Goal: Information Seeking & Learning: Learn about a topic

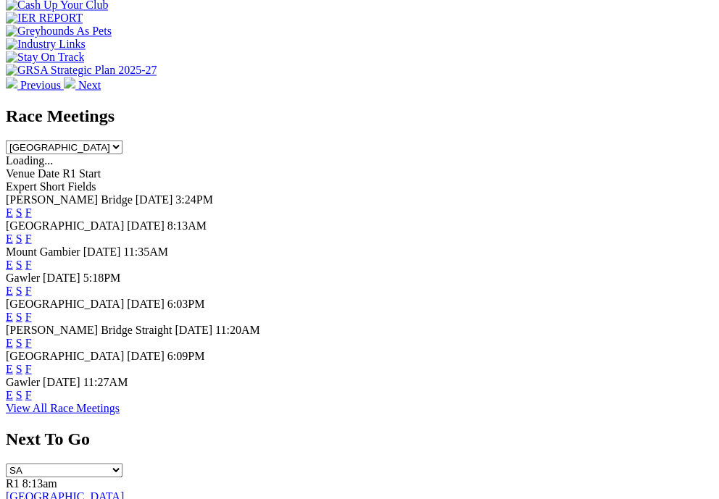
scroll to position [645, 0]
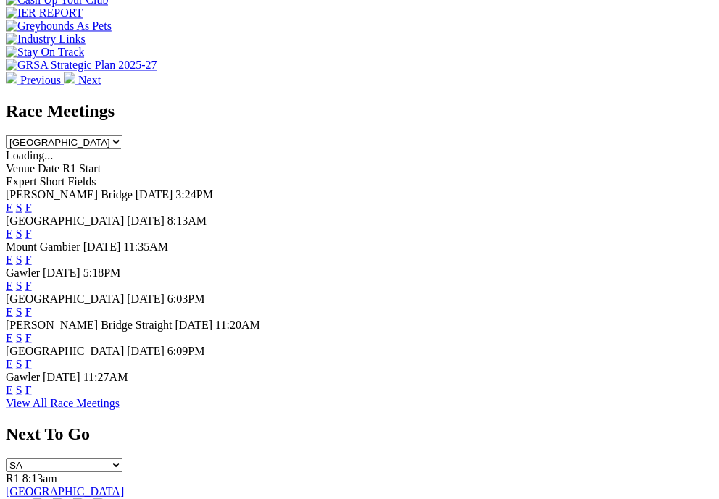
click at [32, 227] on link "F" at bounding box center [28, 233] width 7 height 12
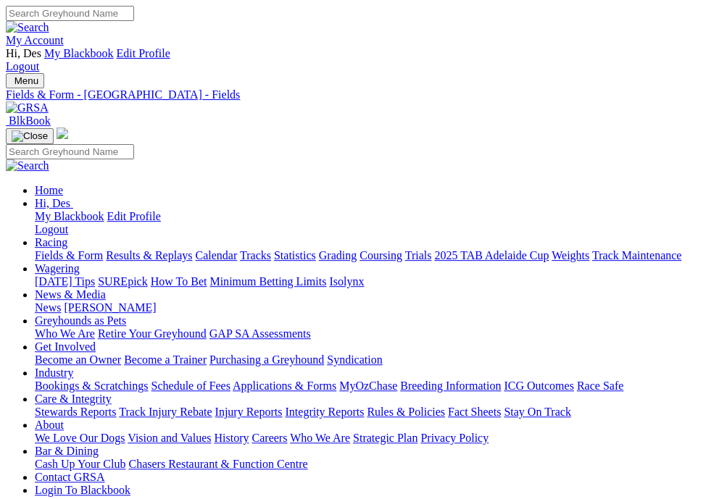
click at [12, 84] on img "Toggle navigation" at bounding box center [12, 84] width 0 height 0
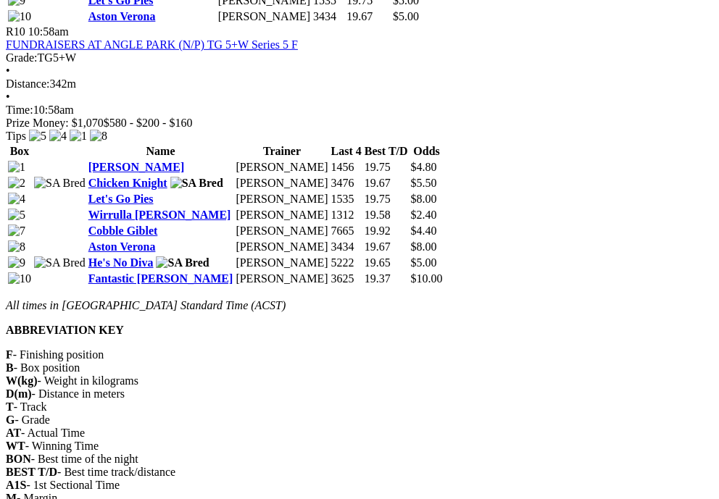
scroll to position [3148, 0]
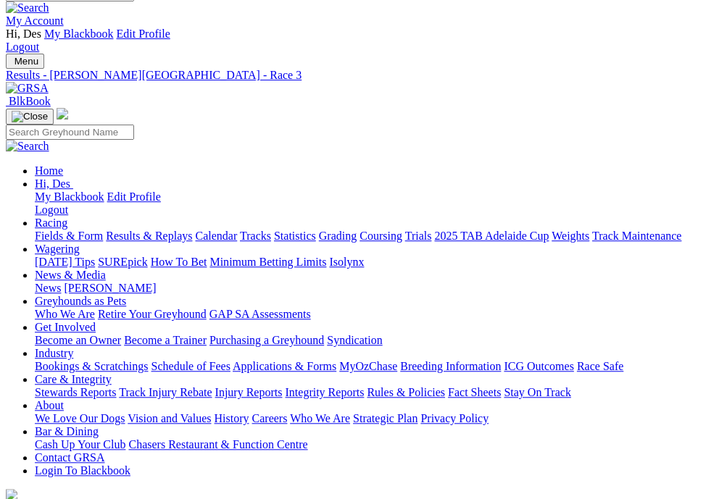
scroll to position [17, 0]
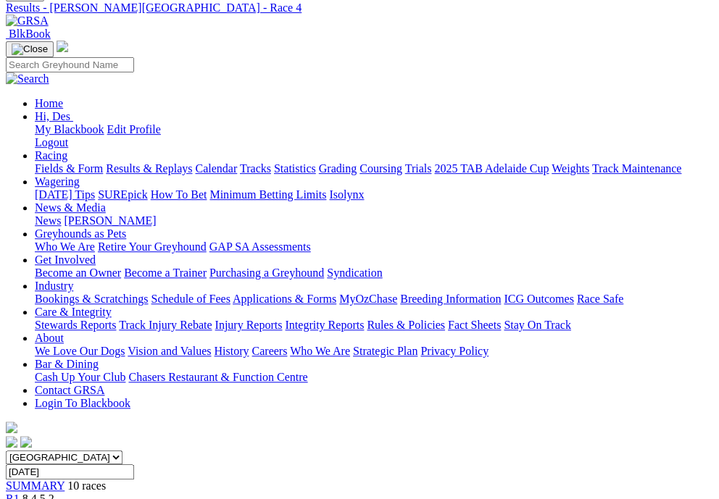
scroll to position [100, 0]
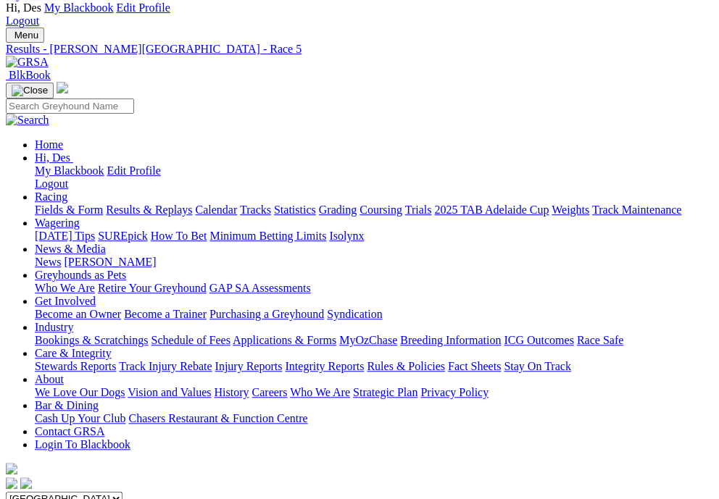
scroll to position [44, 0]
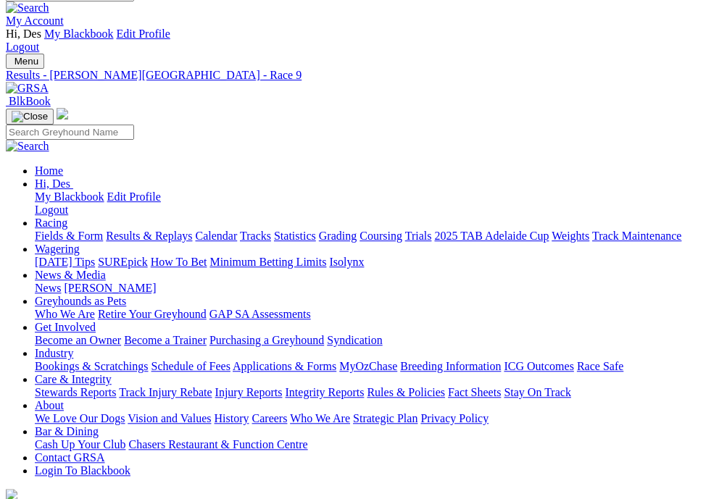
scroll to position [19, 0]
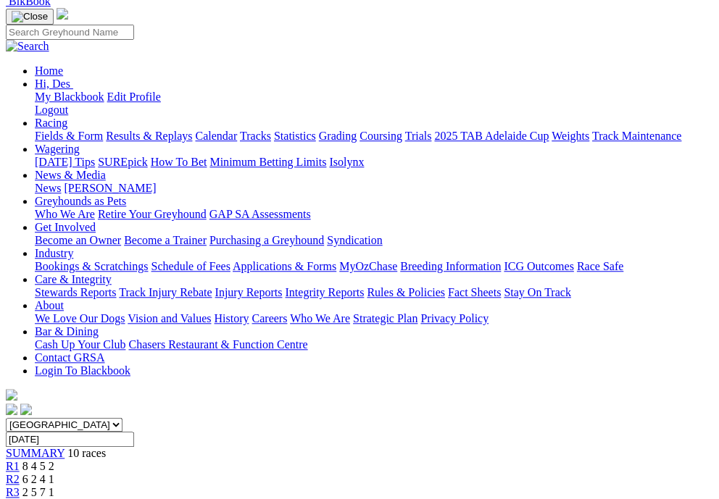
scroll to position [115, 0]
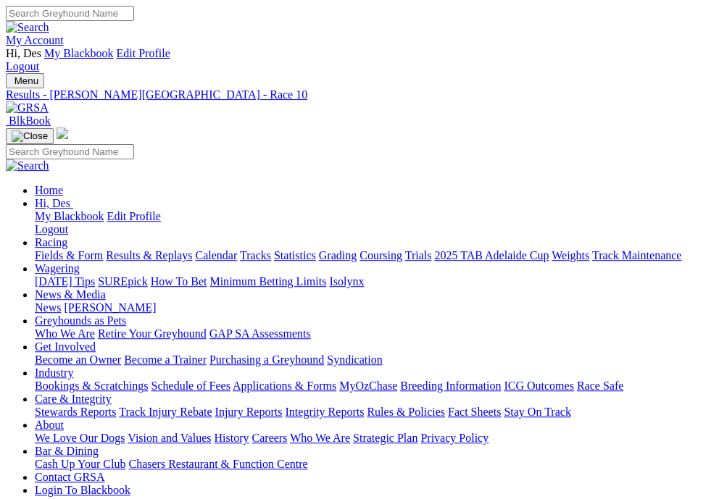
click at [12, 84] on img "Toggle navigation" at bounding box center [12, 84] width 0 height 0
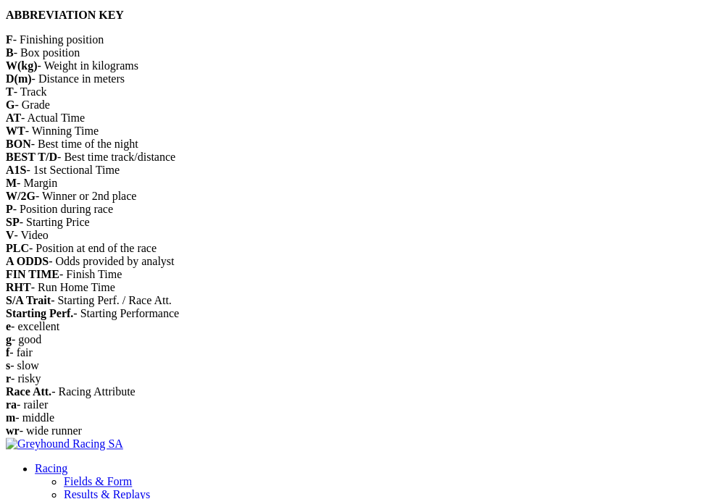
scroll to position [1560, 0]
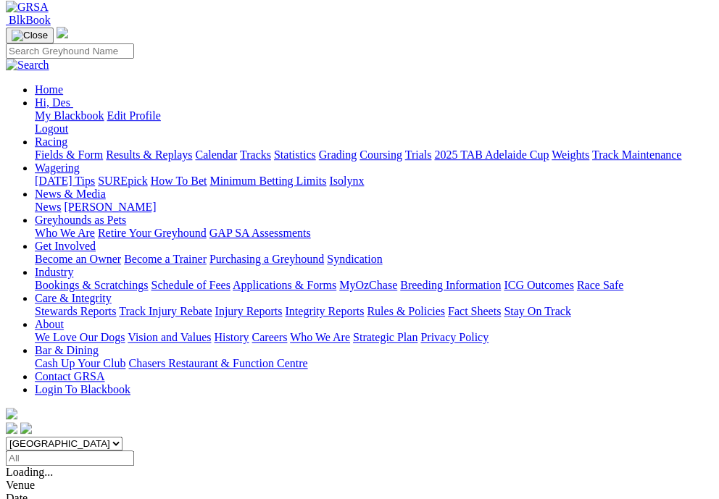
scroll to position [67, 0]
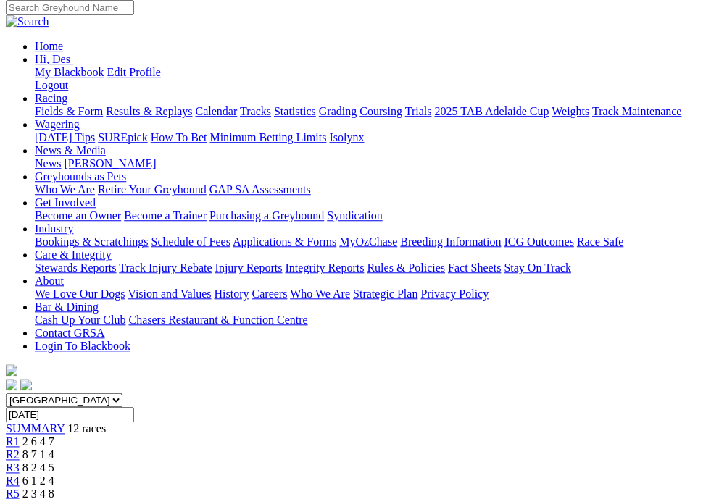
scroll to position [146, 0]
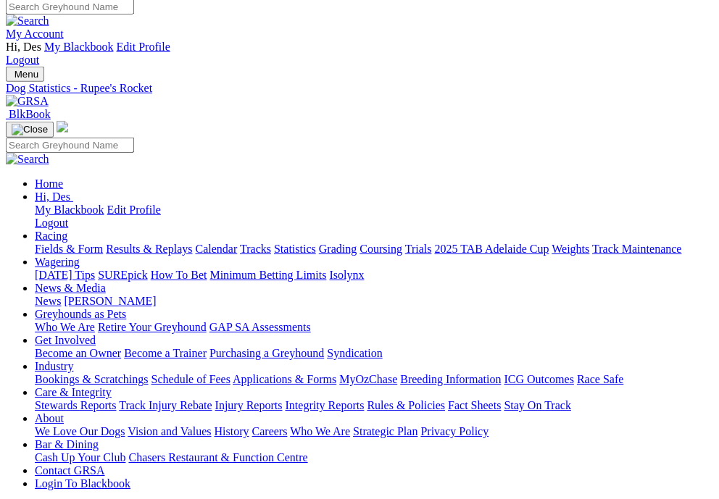
scroll to position [7, 0]
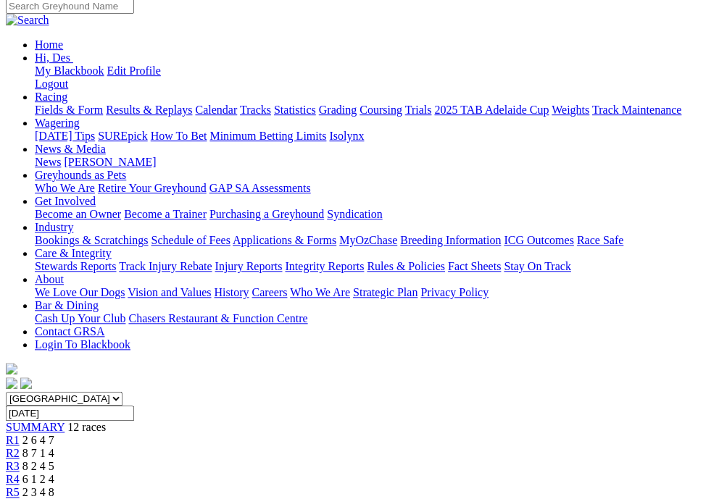
scroll to position [146, 0]
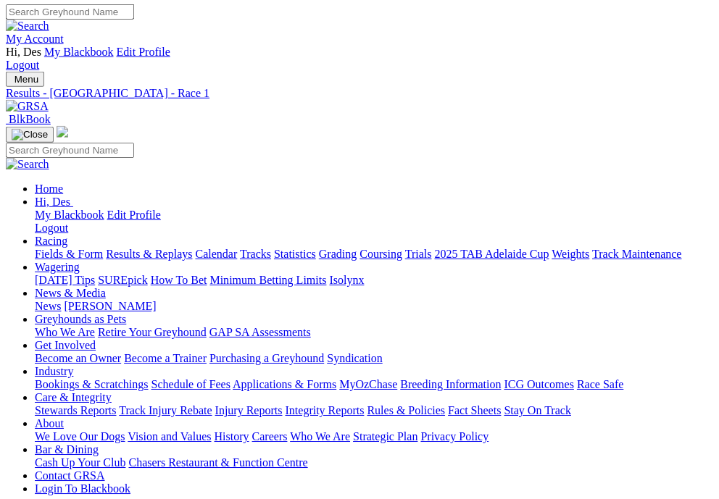
scroll to position [2, 0]
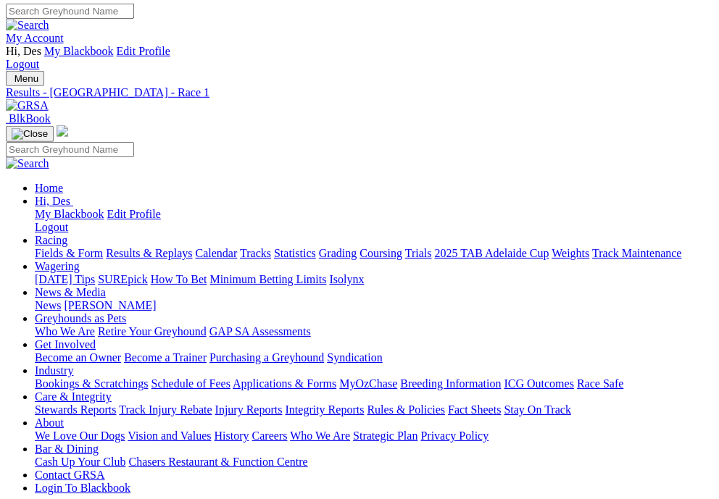
click at [38, 73] on span "Menu" at bounding box center [26, 78] width 24 height 11
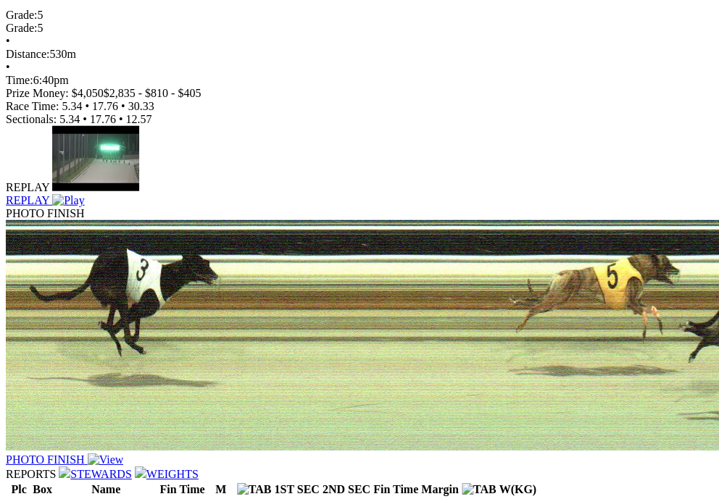
scroll to position [834, 0]
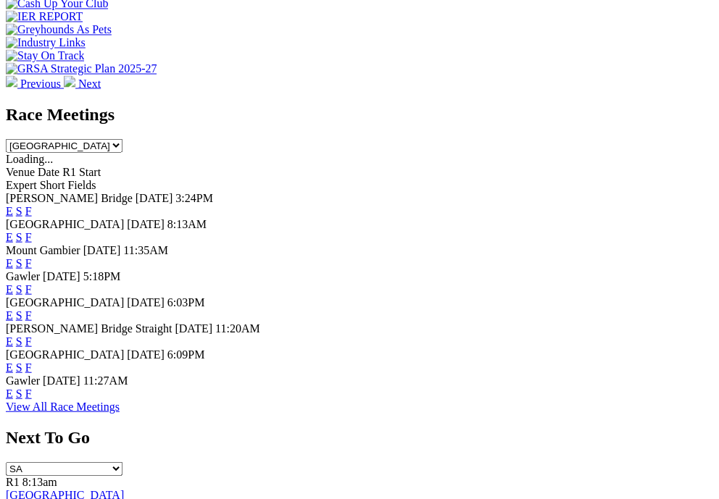
scroll to position [644, 0]
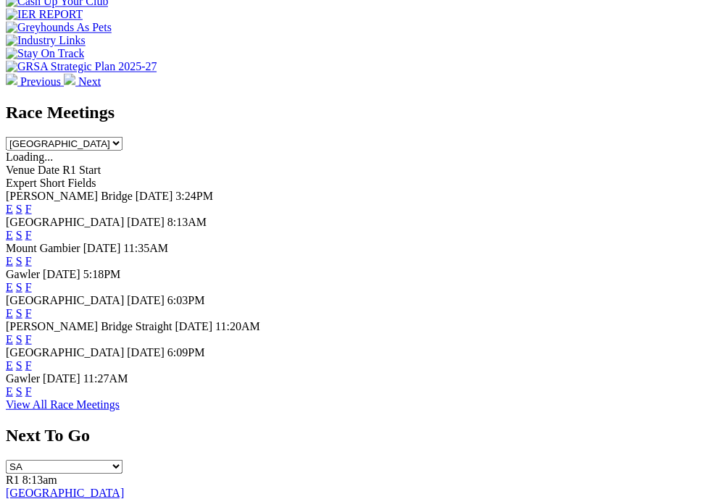
click at [32, 293] on link "F" at bounding box center [28, 286] width 7 height 12
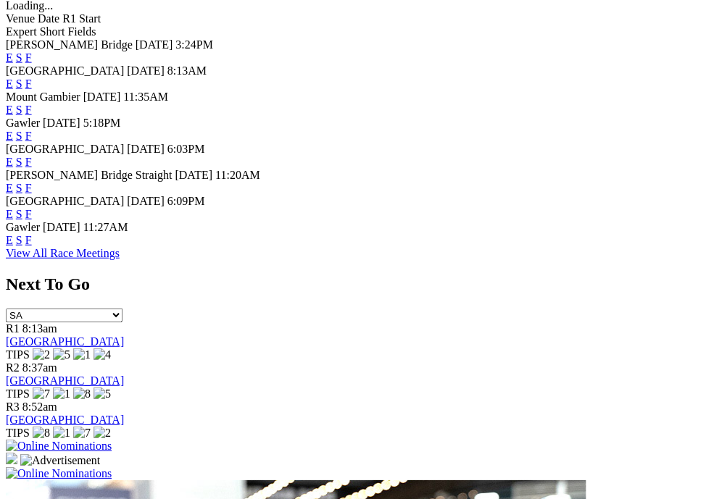
scroll to position [808, 0]
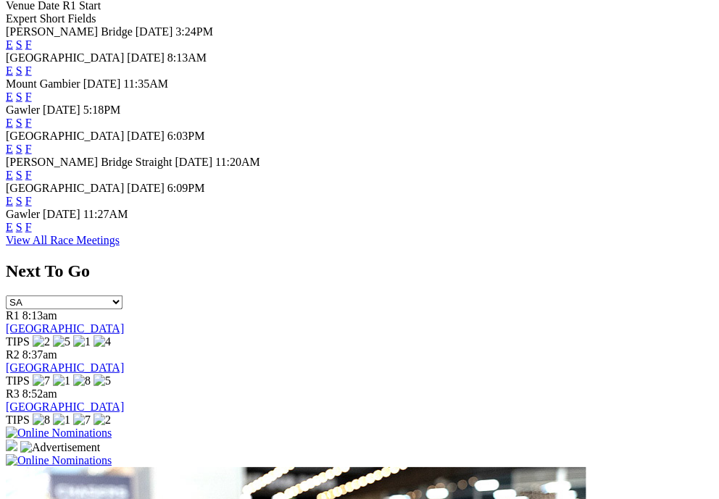
click at [32, 207] on link "F" at bounding box center [28, 201] width 7 height 12
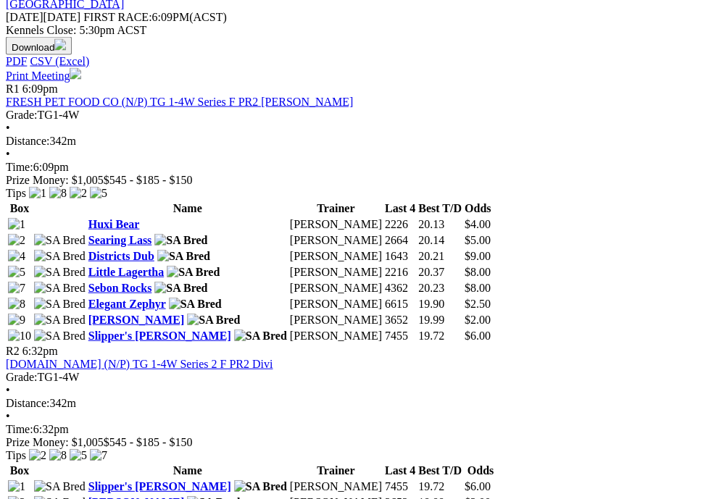
scroll to position [721, 0]
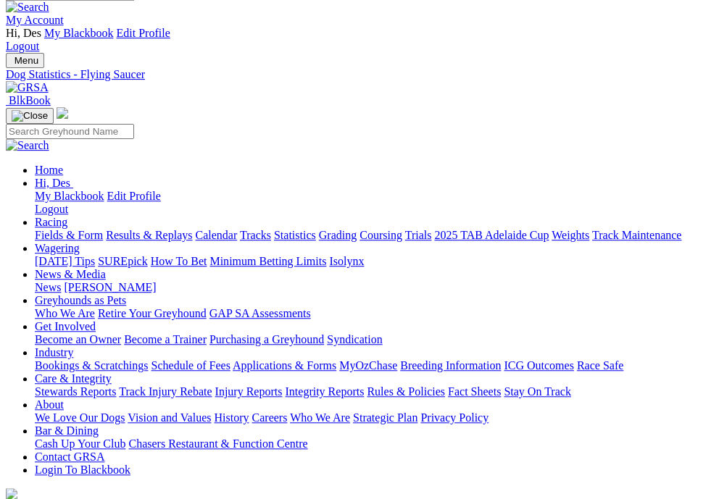
scroll to position [22, 0]
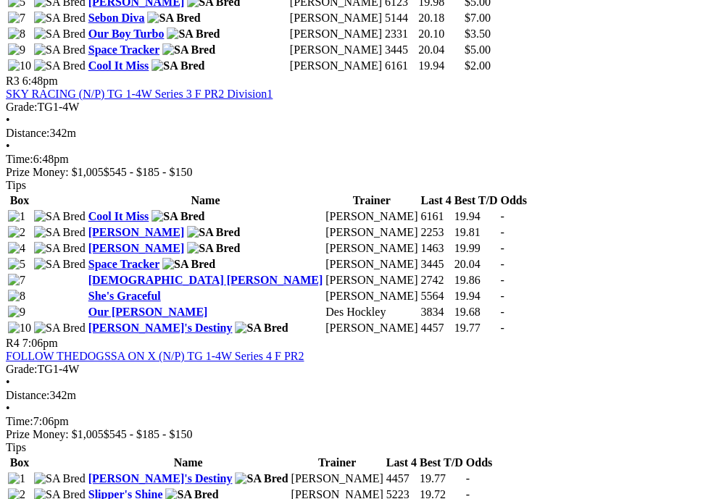
scroll to position [1207, 0]
